Goal: Information Seeking & Learning: Learn about a topic

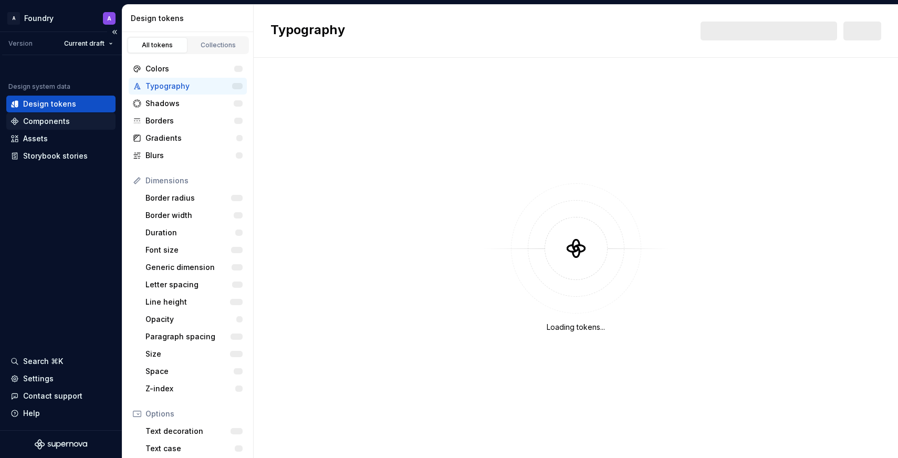
click at [65, 123] on div "Components" at bounding box center [46, 121] width 47 height 11
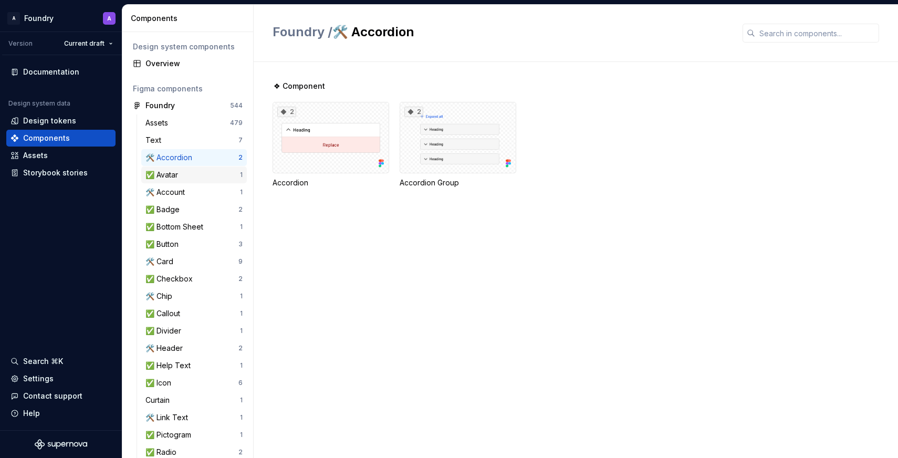
click at [183, 173] on div "✅ Avatar" at bounding box center [193, 175] width 95 height 11
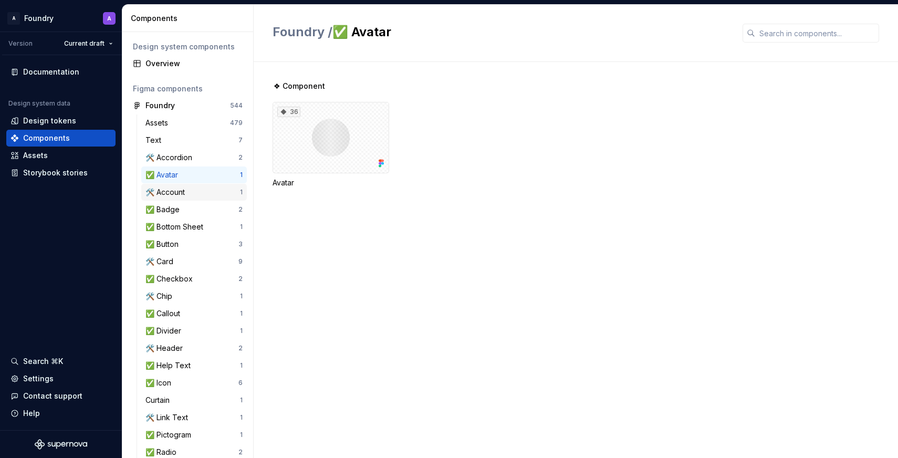
click at [189, 191] on div "🛠️ Account" at bounding box center [193, 192] width 95 height 11
click at [190, 208] on div "✅ Badge" at bounding box center [192, 209] width 93 height 11
click at [204, 241] on div "✅ Button" at bounding box center [192, 244] width 93 height 11
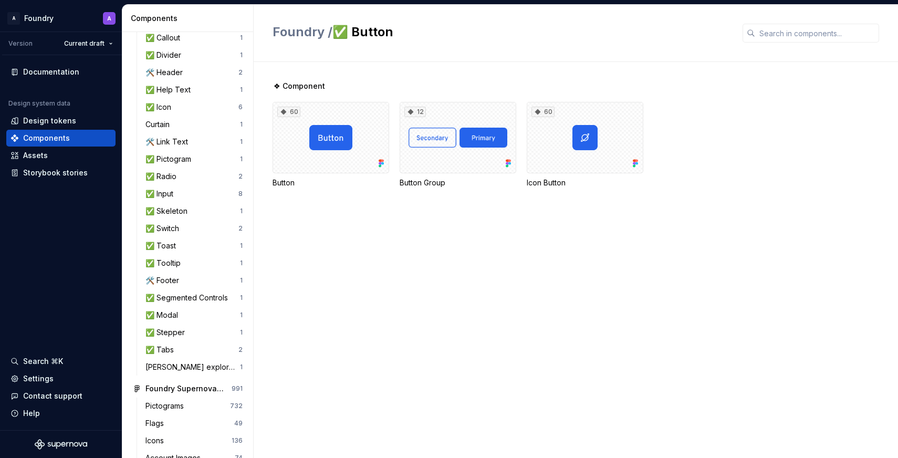
scroll to position [295, 0]
